Goal: Check status: Check status

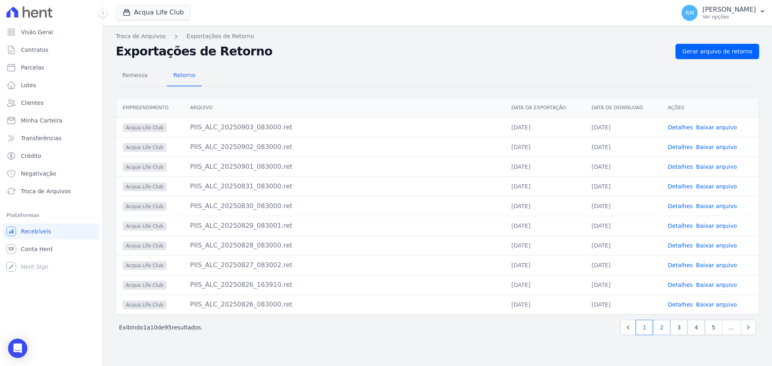
click at [660, 327] on link "2" at bounding box center [661, 327] width 17 height 15
click at [727, 128] on link "Baixar arquivo" at bounding box center [716, 127] width 41 height 6
click at [721, 148] on link "Baixar arquivo" at bounding box center [716, 147] width 41 height 6
click at [615, 327] on icon "Previous" at bounding box center [611, 328] width 8 height 8
click at [31, 70] on span "Parcelas" at bounding box center [32, 68] width 23 height 8
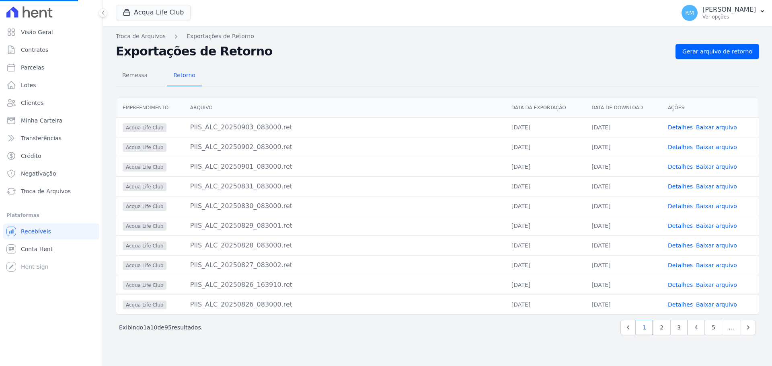
select select
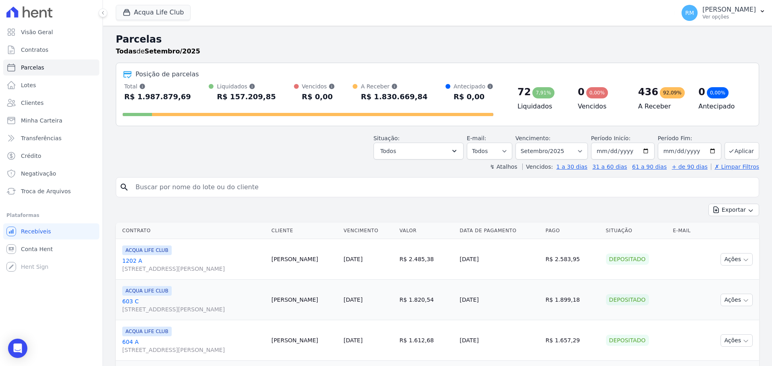
drag, startPoint x: 257, startPoint y: 197, endPoint x: 253, endPoint y: 192, distance: 6.6
click at [253, 191] on input "search" at bounding box center [443, 187] width 625 height 16
type input "gabriel sil"
click at [120, 187] on icon "search" at bounding box center [124, 188] width 10 height 10
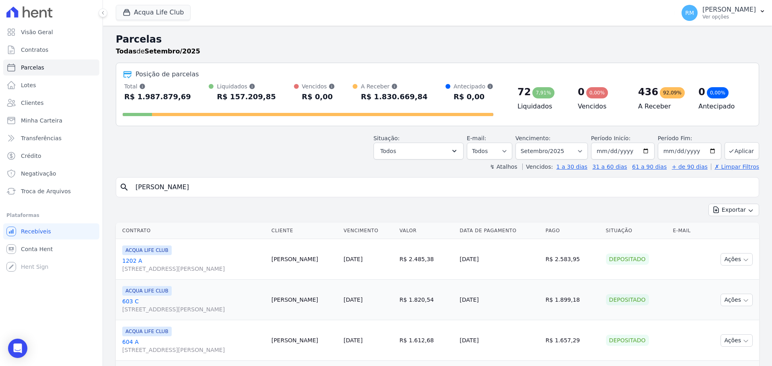
click at [125, 185] on icon "search" at bounding box center [124, 188] width 10 height 10
drag, startPoint x: 207, startPoint y: 176, endPoint x: 207, endPoint y: 181, distance: 5.3
click at [203, 183] on input "gabriel sil" at bounding box center [443, 187] width 625 height 16
select select
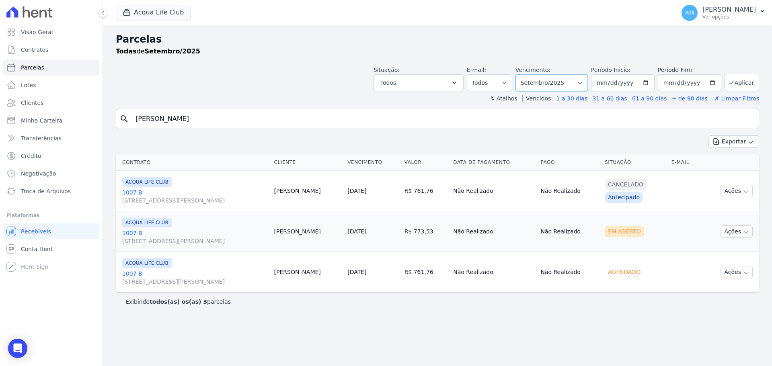
click at [588, 82] on select "Filtrar por período ──────── Todos os meses Janeiro/2022 Fevereiro/2022 Março/2…" at bounding box center [552, 82] width 72 height 17
select select "07/2025"
click at [527, 74] on select "Filtrar por período ──────── Todos os meses Janeiro/2022 Fevereiro/2022 Março/2…" at bounding box center [552, 82] width 72 height 17
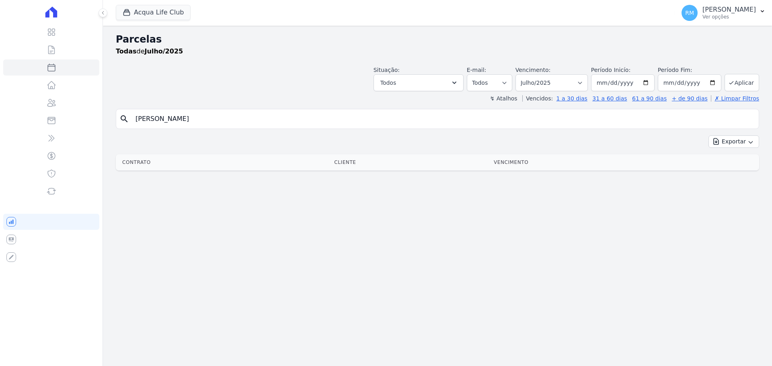
select select
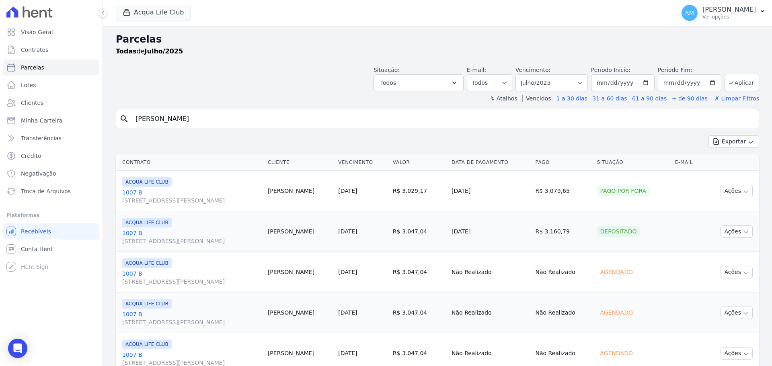
scroll to position [40, 0]
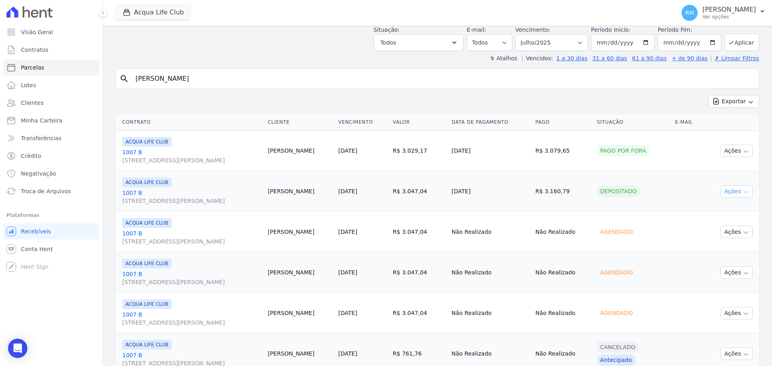
click at [726, 191] on button "Ações" at bounding box center [737, 191] width 32 height 12
click at [714, 207] on link "Ver boleto" at bounding box center [733, 210] width 77 height 15
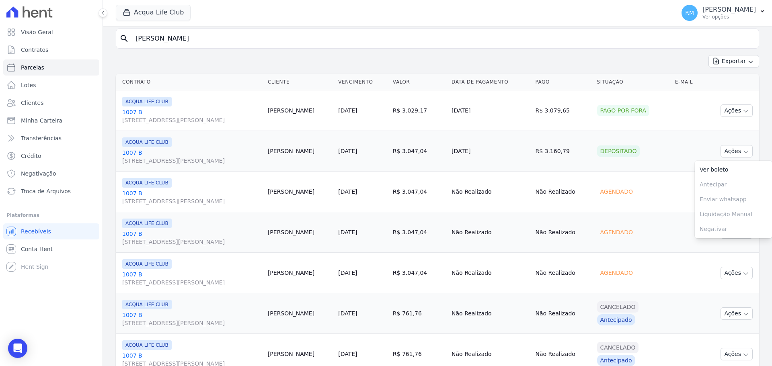
click at [661, 166] on td "Depositado" at bounding box center [633, 151] width 78 height 41
click at [729, 192] on button "Ações" at bounding box center [737, 192] width 32 height 12
click at [678, 176] on td "Cliente sem endereço de e-mail" at bounding box center [688, 192] width 32 height 41
click at [727, 154] on button "Ações" at bounding box center [737, 151] width 32 height 12
click at [728, 152] on button "Ações" at bounding box center [737, 151] width 32 height 12
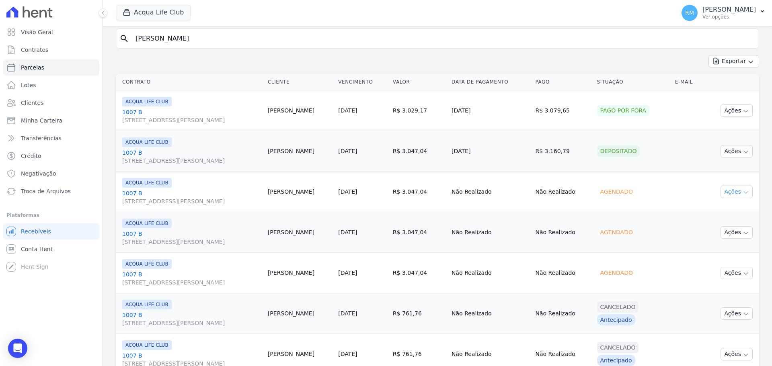
click at [729, 192] on button "Ações" at bounding box center [737, 192] width 32 height 12
click at [672, 172] on td "Cliente sem endereço de e-mail" at bounding box center [688, 192] width 32 height 41
click at [734, 236] on button "Ações" at bounding box center [737, 232] width 32 height 12
click at [635, 225] on td "Agendado" at bounding box center [633, 232] width 78 height 41
click at [735, 271] on button "Ações" at bounding box center [737, 273] width 32 height 12
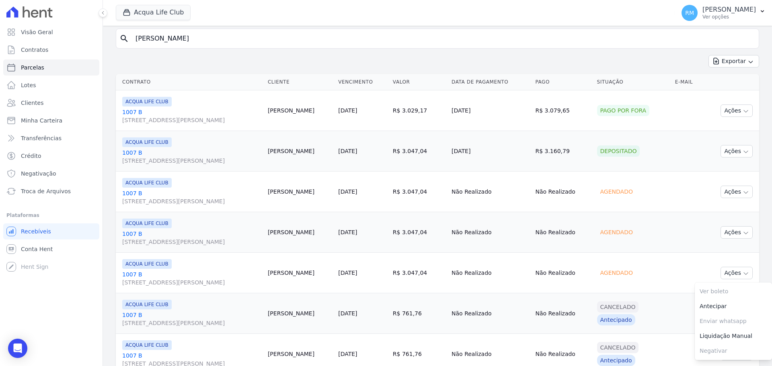
click at [673, 244] on td "Cliente sem endereço de e-mail" at bounding box center [688, 232] width 32 height 41
click at [139, 190] on link "[GEOGRAPHIC_DATA][STREET_ADDRESS][PERSON_NAME]" at bounding box center [191, 197] width 139 height 16
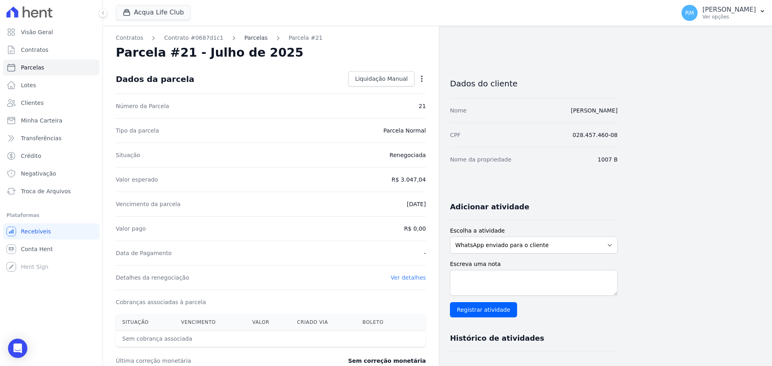
click at [249, 39] on link "Parcelas" at bounding box center [255, 38] width 23 height 8
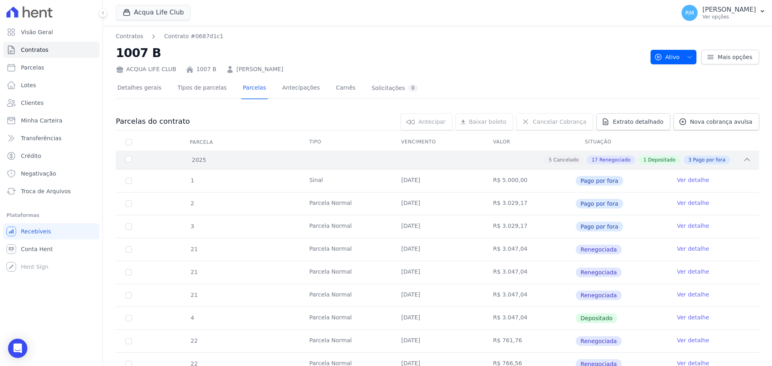
click at [654, 158] on span "Depositado" at bounding box center [661, 159] width 27 height 7
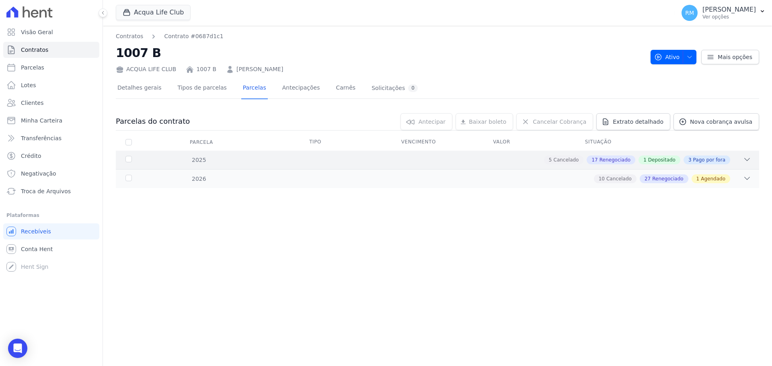
click at [658, 161] on span "Depositado" at bounding box center [661, 159] width 27 height 7
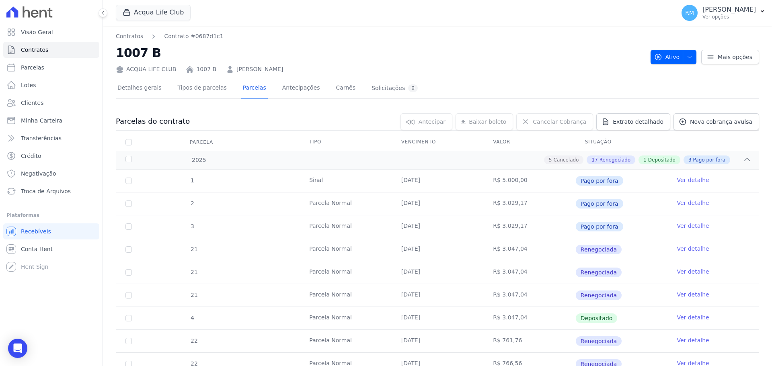
click at [677, 317] on link "Ver detalhe" at bounding box center [693, 318] width 32 height 8
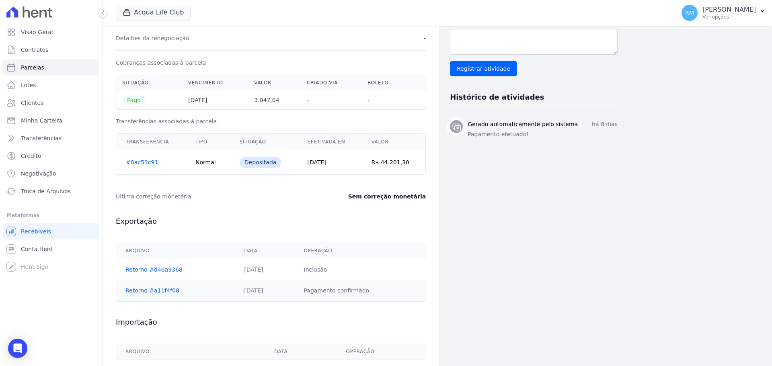
scroll to position [279, 0]
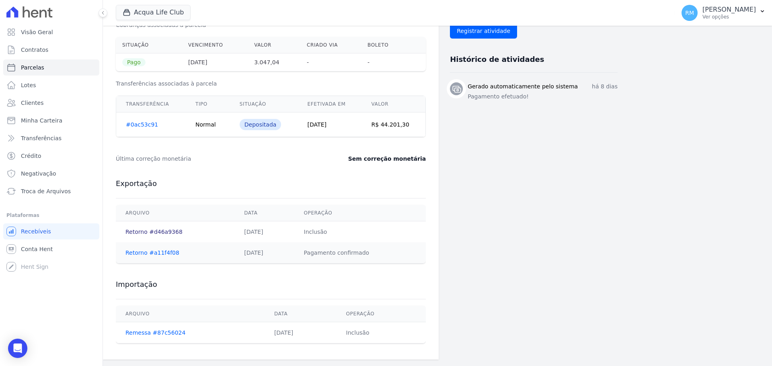
click at [140, 235] on link "Retorno #d46a9368" at bounding box center [153, 232] width 57 height 6
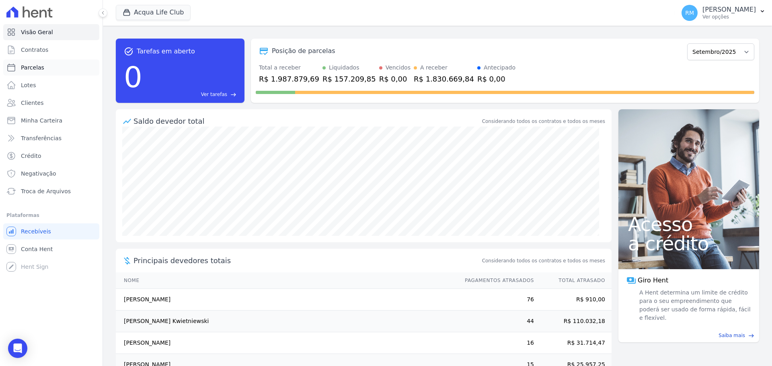
click at [39, 74] on link "Parcelas" at bounding box center [51, 68] width 96 height 16
select select
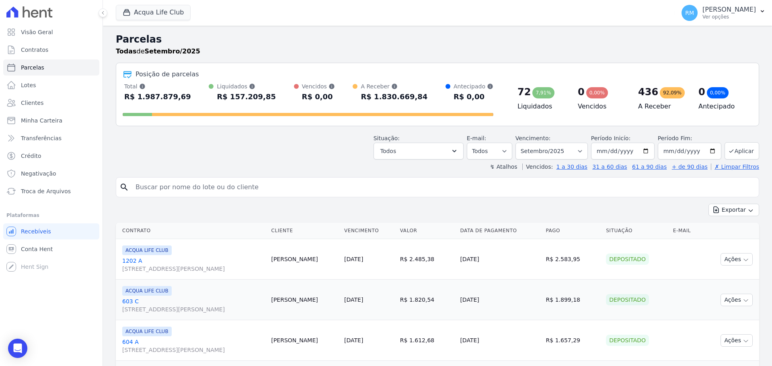
click at [314, 193] on input "search" at bounding box center [443, 187] width 625 height 16
type input "gabri"
select select
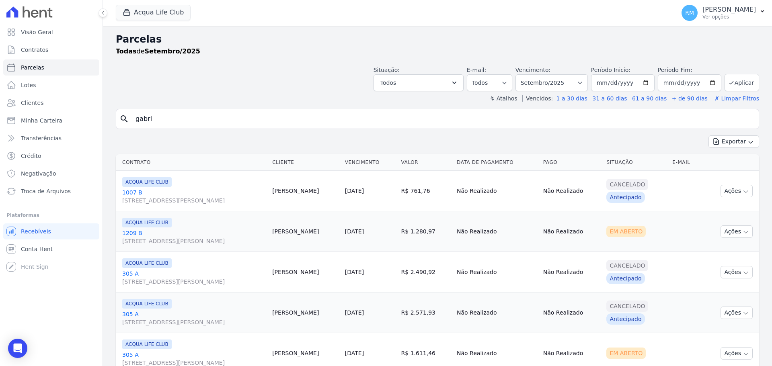
click at [158, 186] on span "ACQUA LIFE CLUB" at bounding box center [146, 182] width 49 height 10
click at [129, 195] on link "[GEOGRAPHIC_DATA][STREET_ADDRESS][PERSON_NAME]" at bounding box center [194, 197] width 144 height 16
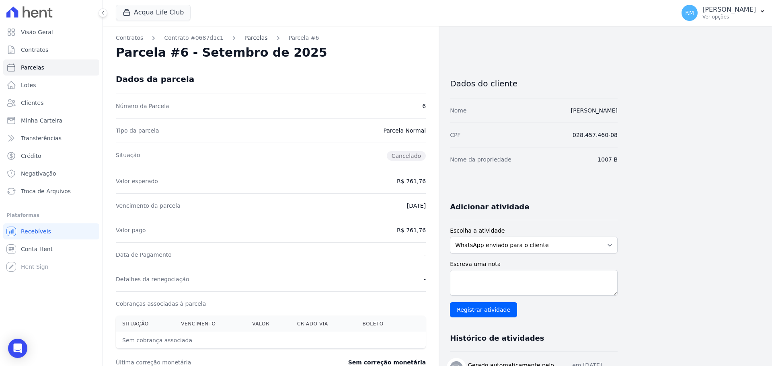
click at [244, 39] on link "Parcelas" at bounding box center [255, 38] width 23 height 8
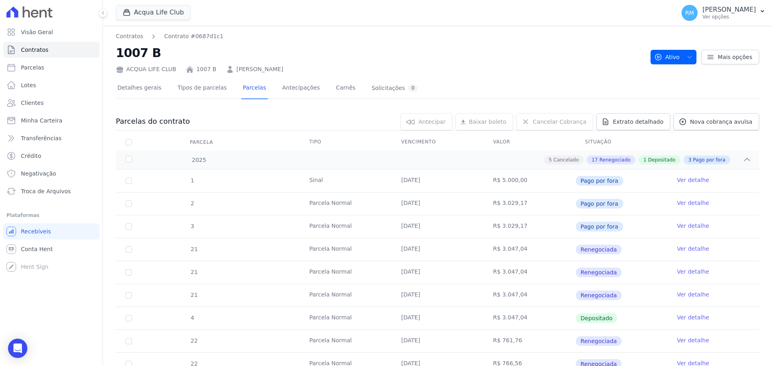
scroll to position [121, 0]
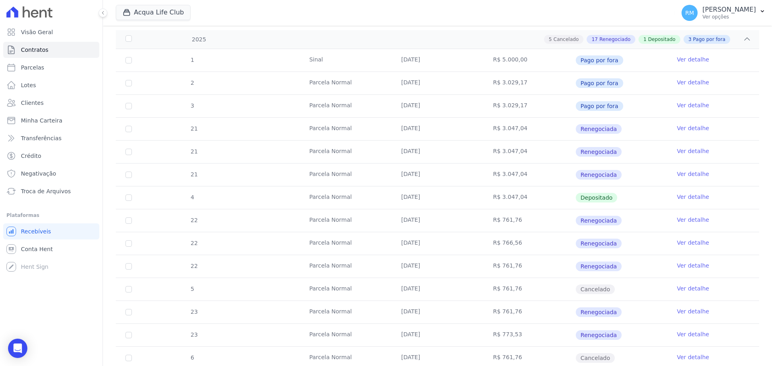
drag, startPoint x: 398, startPoint y: 199, endPoint x: 421, endPoint y: 200, distance: 22.5
click at [430, 201] on td "[DATE]" at bounding box center [438, 198] width 92 height 23
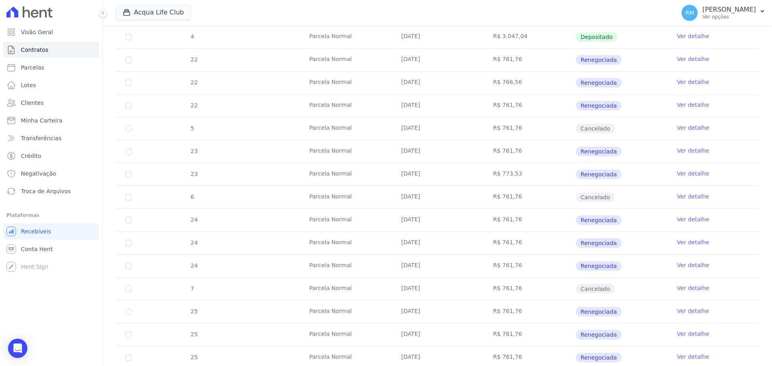
scroll to position [40, 0]
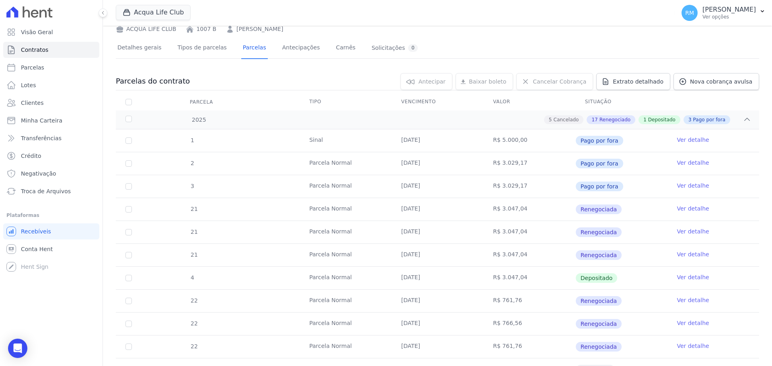
click at [682, 276] on link "Ver detalhe" at bounding box center [693, 277] width 32 height 8
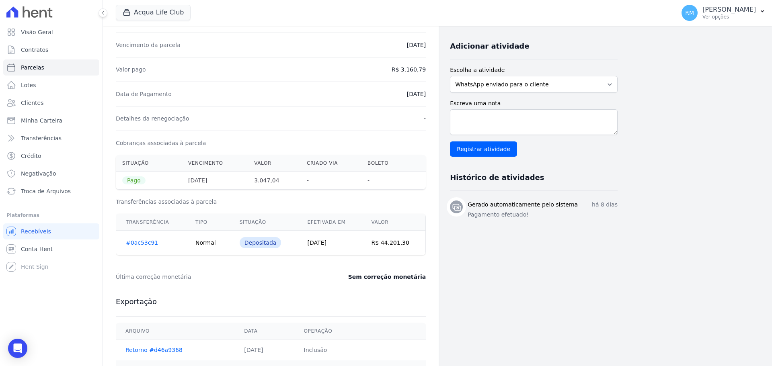
scroll to position [201, 0]
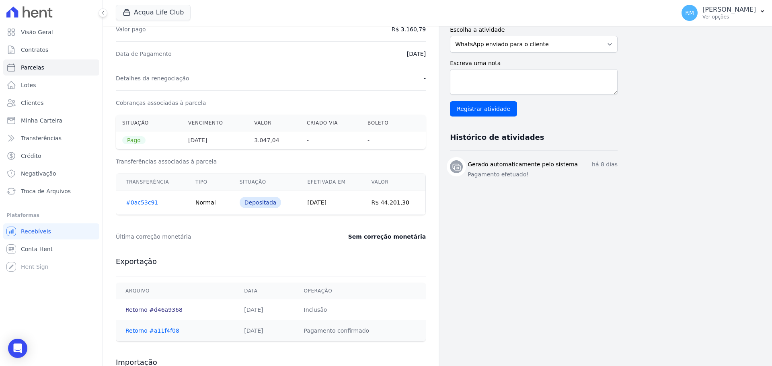
click at [138, 310] on link "Retorno #d46a9368" at bounding box center [153, 310] width 57 height 6
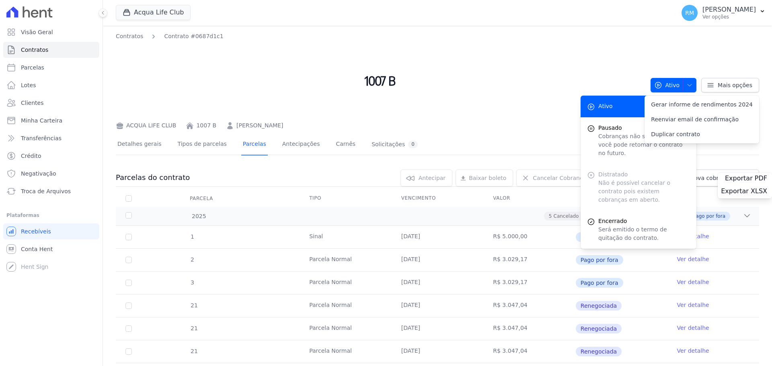
scroll to position [161, 0]
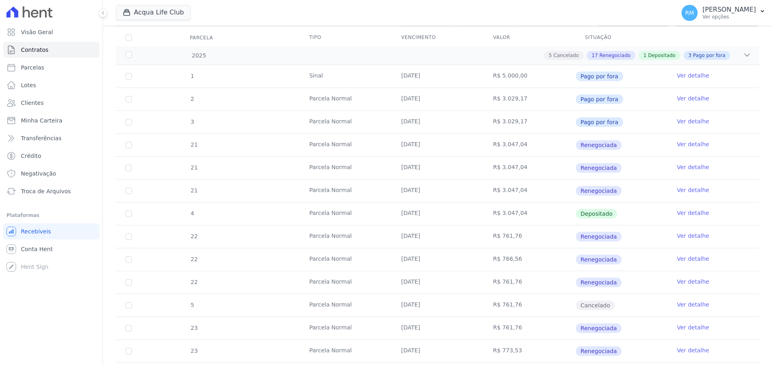
click at [677, 215] on link "Ver detalhe" at bounding box center [693, 213] width 32 height 8
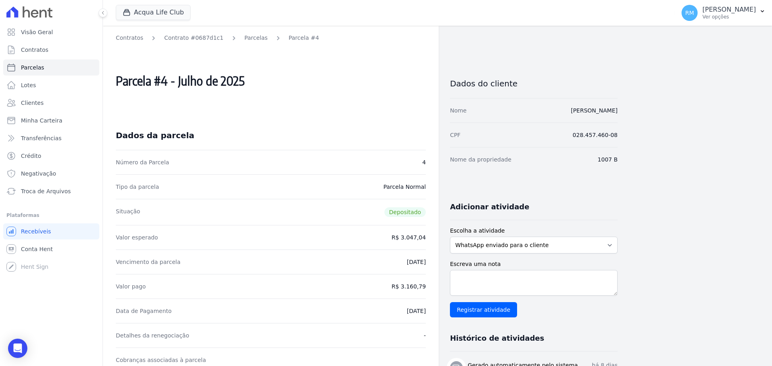
scroll to position [161, 0]
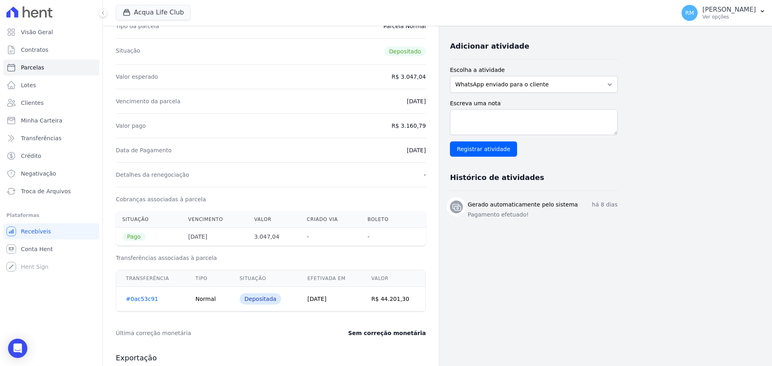
drag, startPoint x: 377, startPoint y: 300, endPoint x: 405, endPoint y: 316, distance: 32.4
click at [417, 303] on td "R$ 44.201,30" at bounding box center [394, 299] width 64 height 25
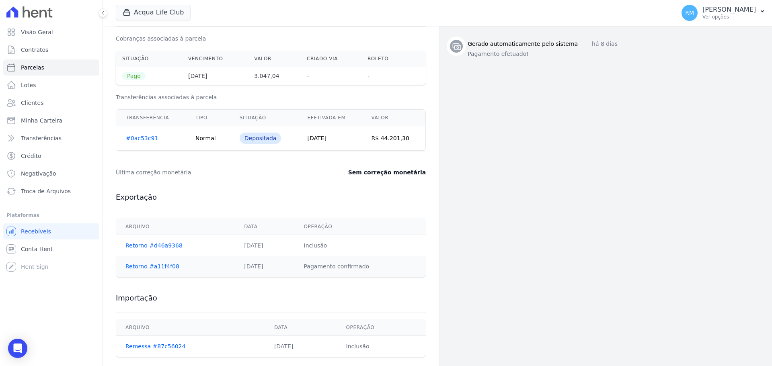
scroll to position [335, 0]
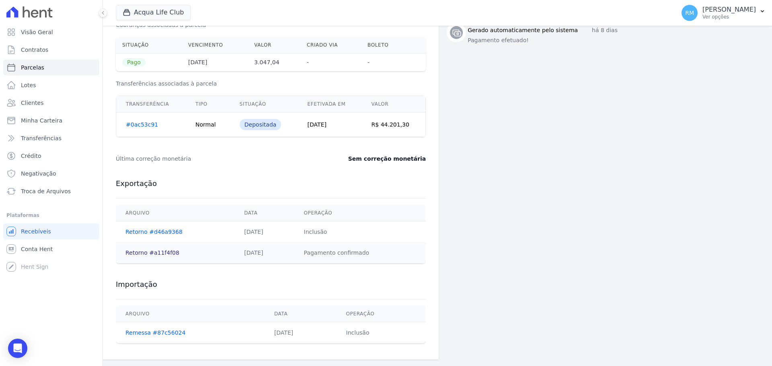
click at [135, 253] on link "Retorno #a11f4f08" at bounding box center [152, 253] width 54 height 6
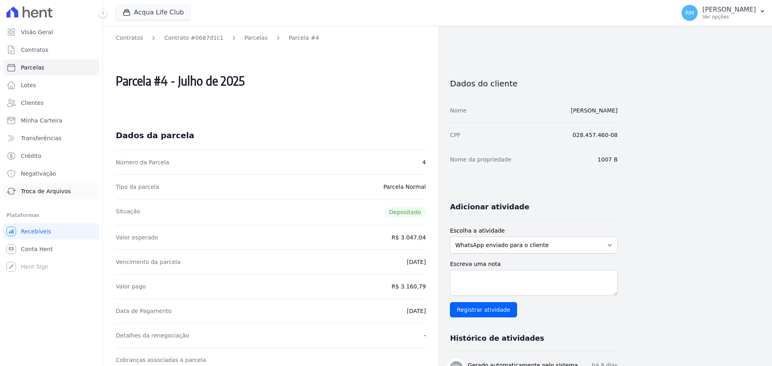
click at [32, 191] on span "Troca de Arquivos" at bounding box center [46, 191] width 50 height 8
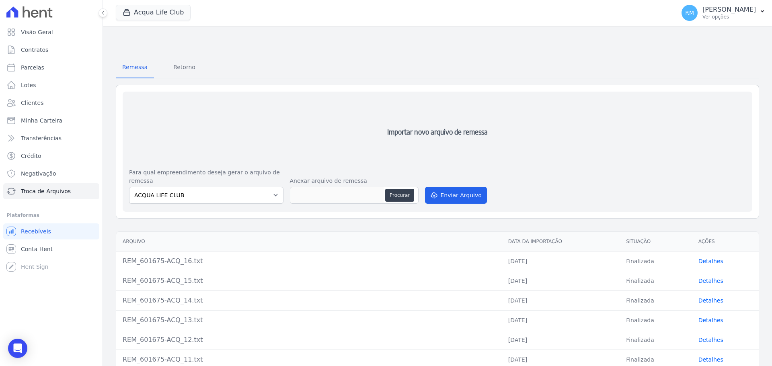
scroll to position [23, 0]
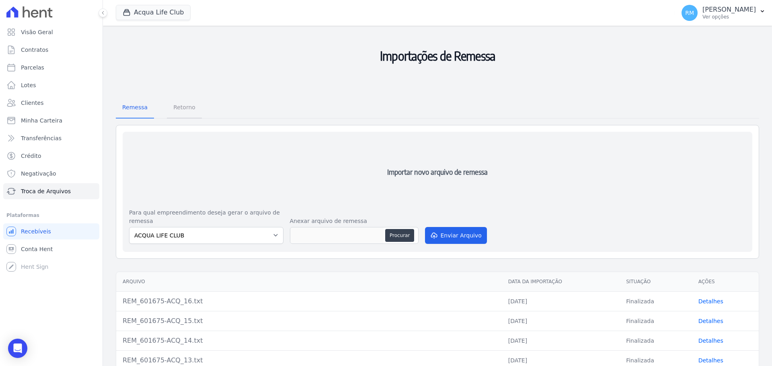
click at [182, 103] on span "Retorno" at bounding box center [184, 107] width 32 height 16
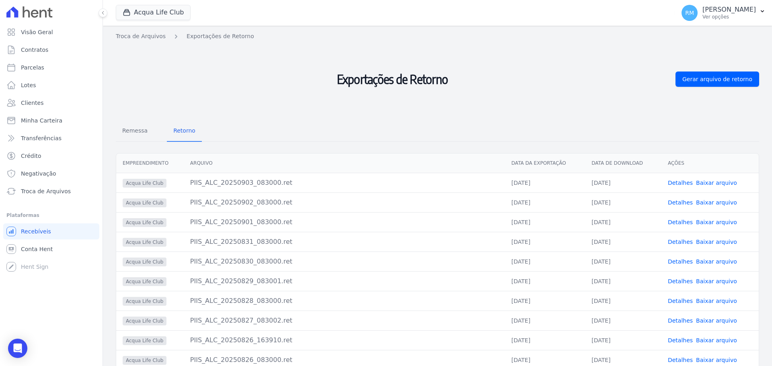
scroll to position [39, 0]
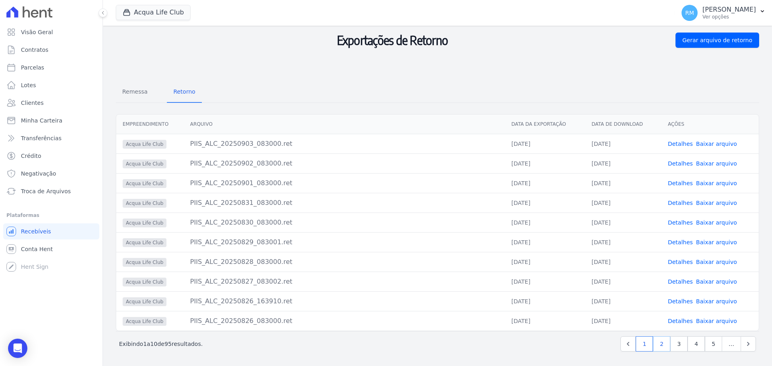
click at [659, 347] on link "2" at bounding box center [661, 344] width 17 height 15
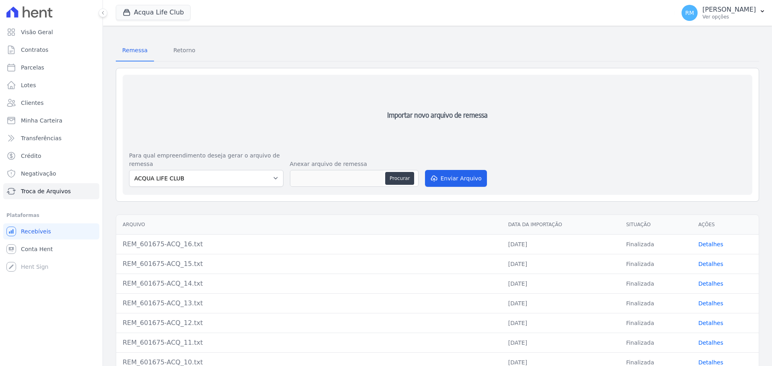
scroll to position [121, 0]
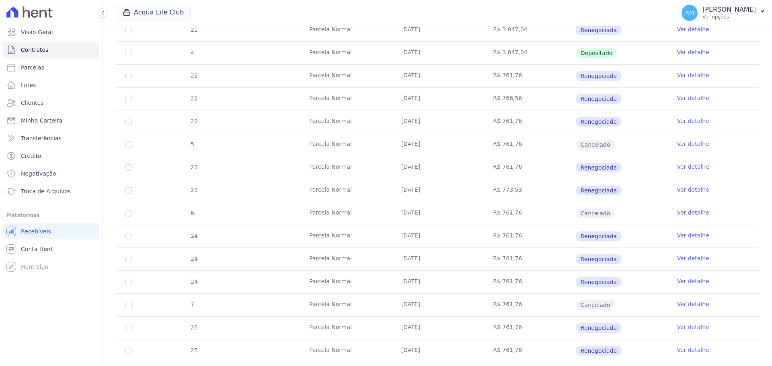
scroll to position [281, 0]
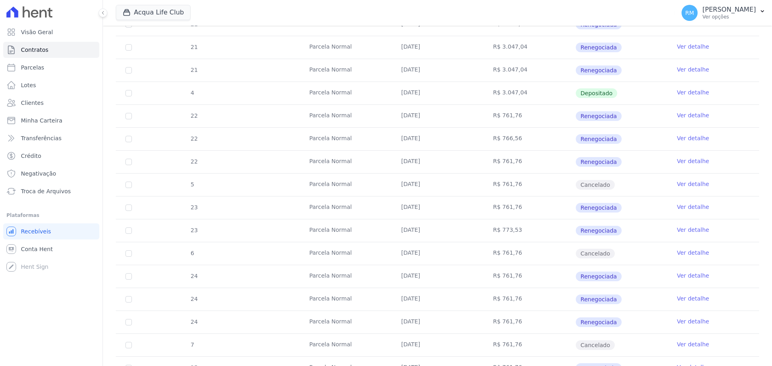
click at [690, 69] on link "Ver detalhe" at bounding box center [693, 70] width 32 height 8
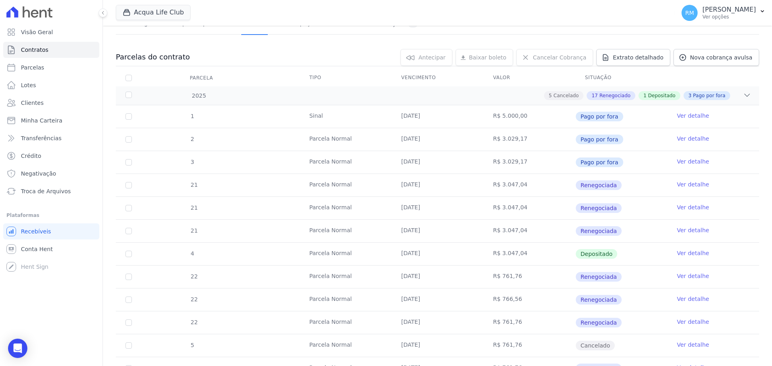
scroll to position [161, 0]
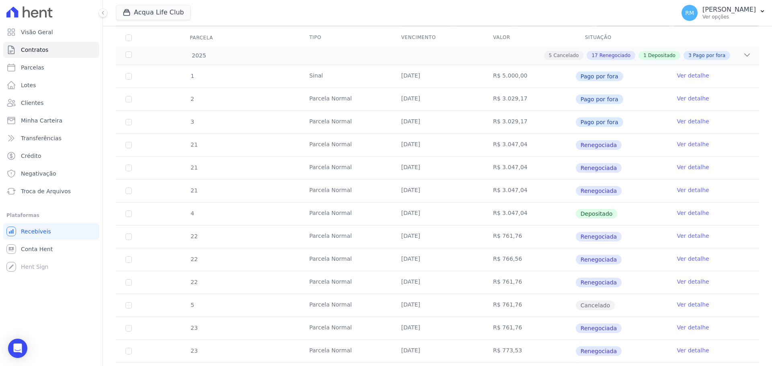
click at [693, 212] on link "Ver detalhe" at bounding box center [693, 213] width 32 height 8
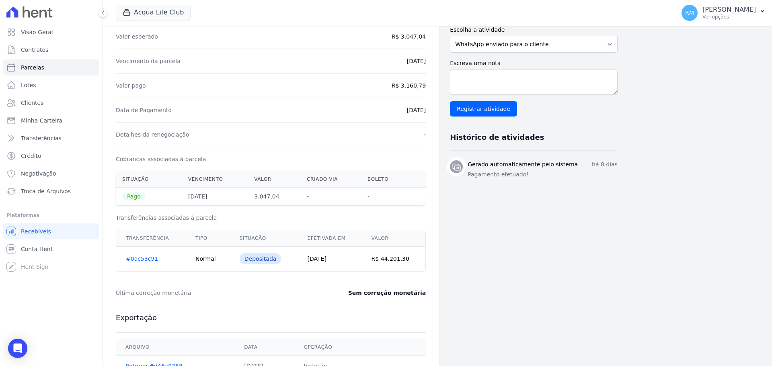
scroll to position [335, 0]
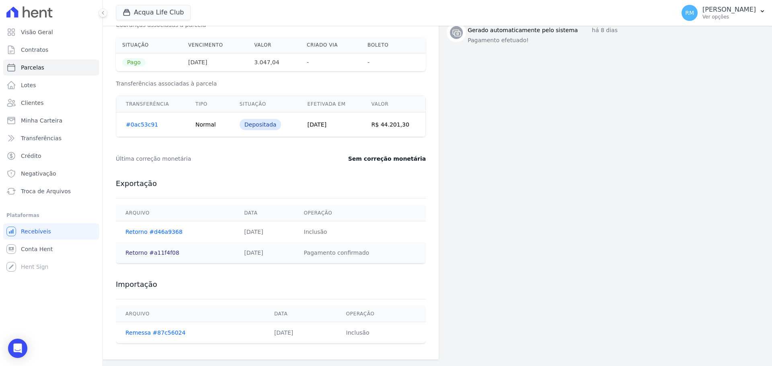
click at [152, 254] on link "Retorno #a11f4f08" at bounding box center [152, 253] width 54 height 6
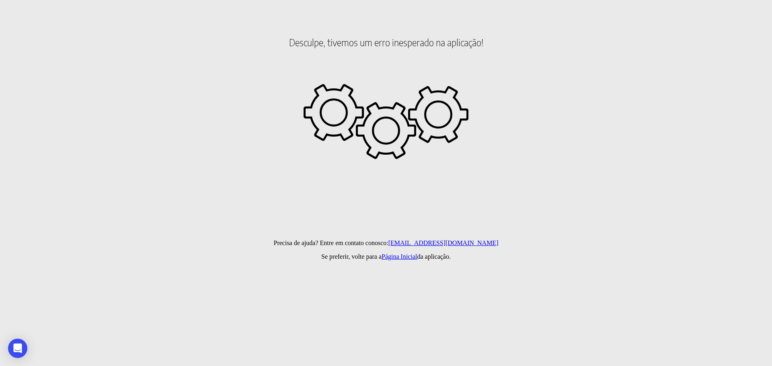
click at [402, 253] on link "Página Inicial" at bounding box center [399, 256] width 35 height 7
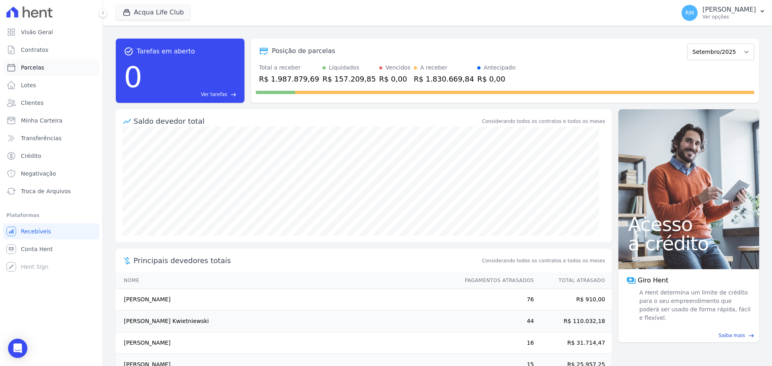
click at [40, 65] on span "Parcelas" at bounding box center [32, 68] width 23 height 8
select select
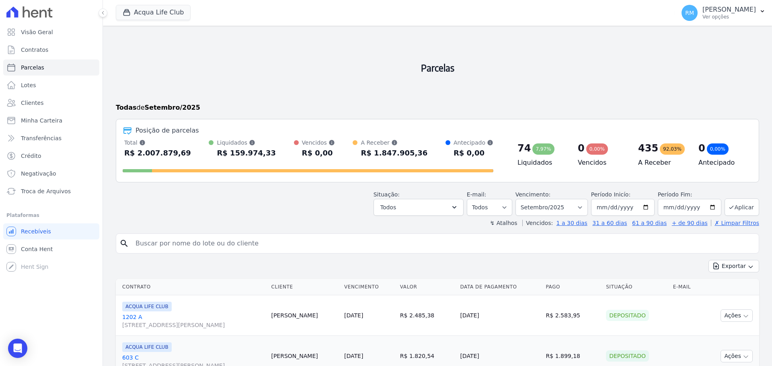
scroll to position [121, 0]
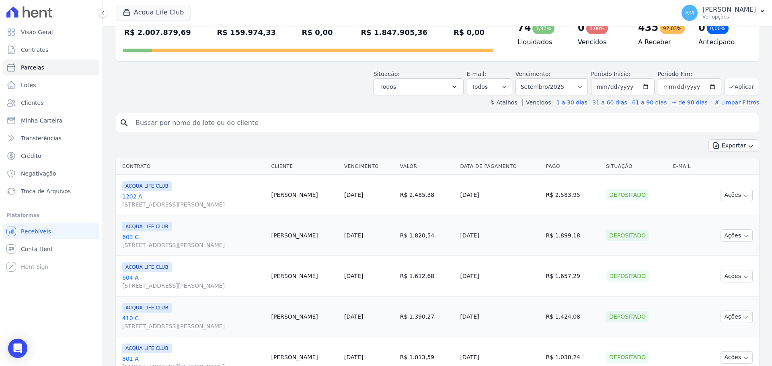
click at [185, 123] on input "search" at bounding box center [443, 123] width 625 height 16
type input "[PERSON_NAME]"
select select
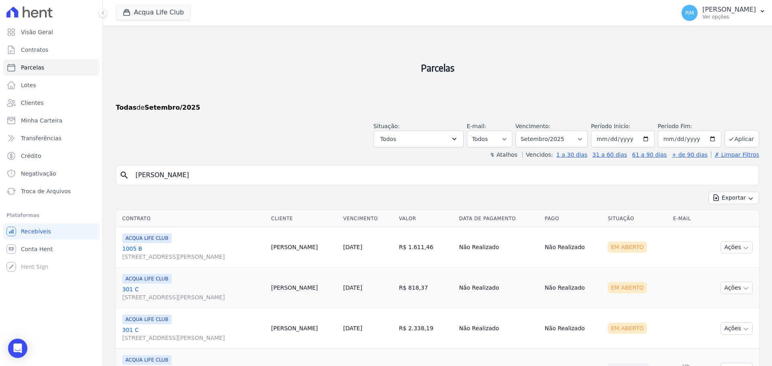
scroll to position [40, 0]
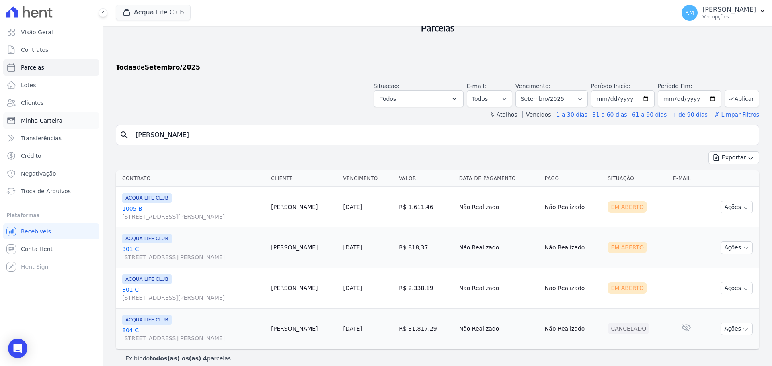
drag, startPoint x: 234, startPoint y: 130, endPoint x: 4, endPoint y: 116, distance: 230.0
click at [5, 115] on div "Visão Geral Contratos [GEOGRAPHIC_DATA] Lotes Clientes Minha Carteira Transferê…" at bounding box center [386, 183] width 772 height 366
type input "[PERSON_NAME]"
select select
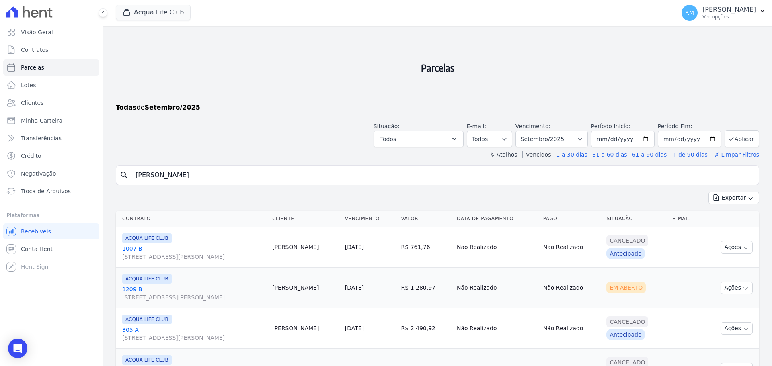
scroll to position [40, 0]
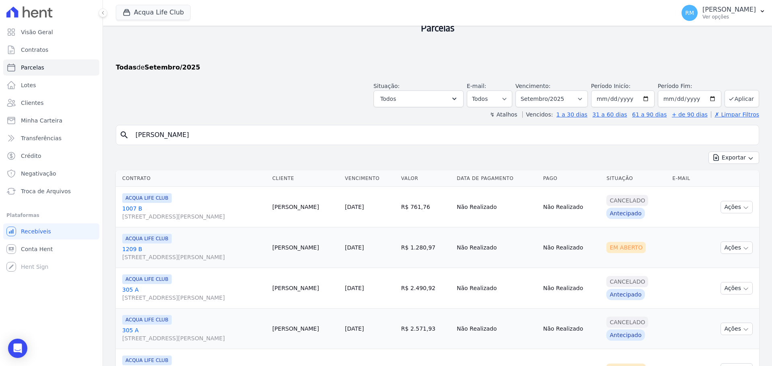
click at [137, 207] on link "[GEOGRAPHIC_DATA][STREET_ADDRESS][PERSON_NAME]" at bounding box center [194, 213] width 144 height 16
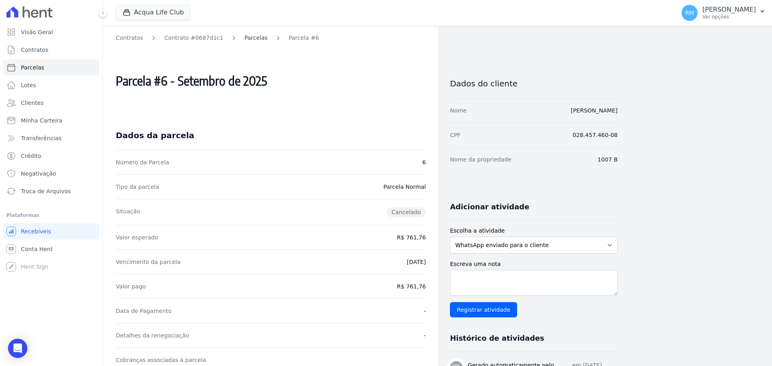
click at [244, 39] on link "Parcelas" at bounding box center [255, 38] width 23 height 8
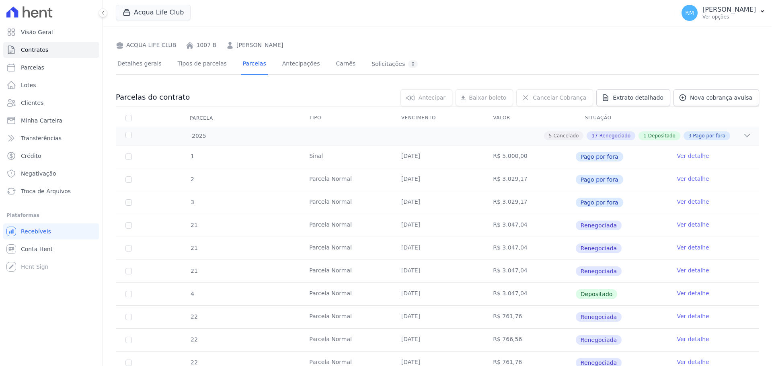
scroll to position [161, 0]
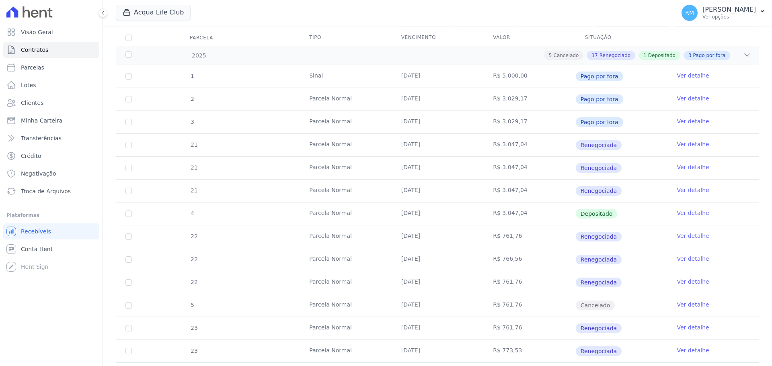
click at [680, 214] on link "Ver detalhe" at bounding box center [693, 213] width 32 height 8
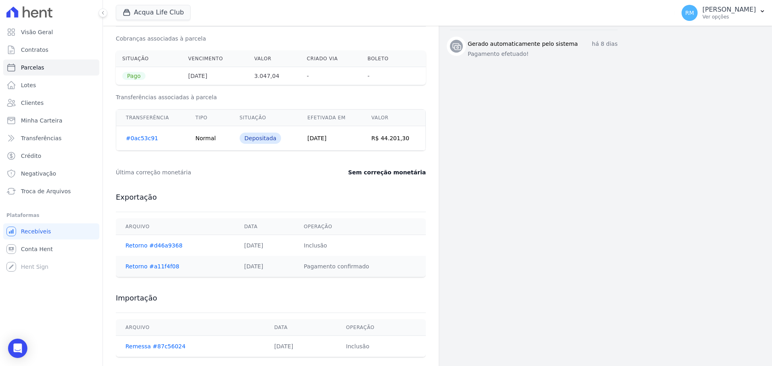
scroll to position [335, 0]
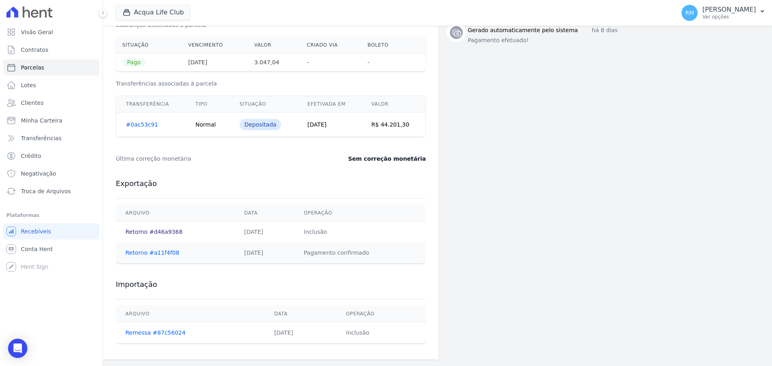
click at [142, 234] on link "Retorno #d46a9368" at bounding box center [153, 232] width 57 height 6
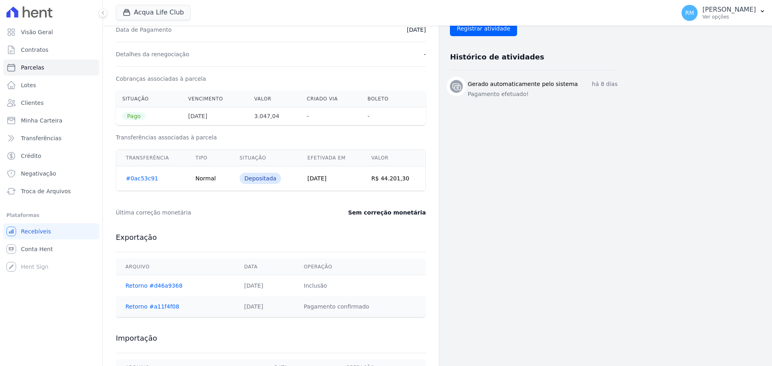
scroll to position [335, 0]
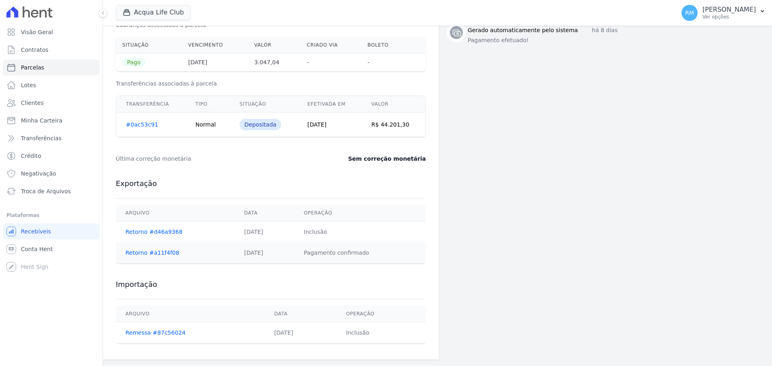
drag, startPoint x: 376, startPoint y: 124, endPoint x: 423, endPoint y: 125, distance: 47.5
click at [423, 125] on td "R$ 44.201,30" at bounding box center [394, 125] width 64 height 25
click at [151, 256] on td "Retorno #a11f4f08" at bounding box center [175, 252] width 119 height 21
click at [137, 254] on link "Retorno #a11f4f08" at bounding box center [152, 253] width 54 height 6
